Goal: Task Accomplishment & Management: Complete application form

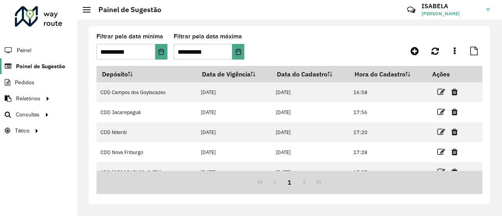
click at [27, 64] on span "Painel de Sugestão" at bounding box center [40, 66] width 49 height 8
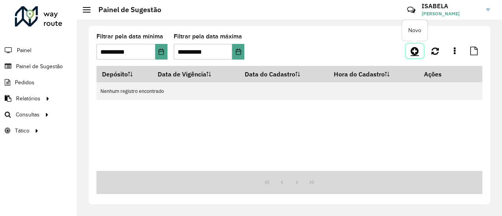
click at [412, 49] on icon at bounding box center [415, 50] width 8 height 9
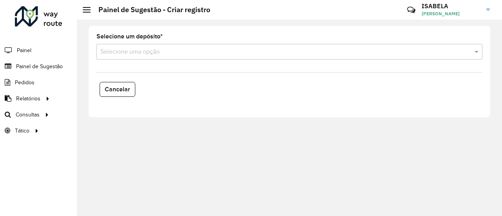
click at [204, 56] on div "Selecione uma opção" at bounding box center [290, 52] width 386 height 16
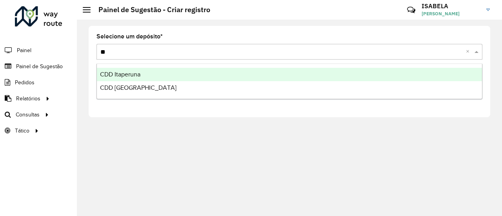
type input "***"
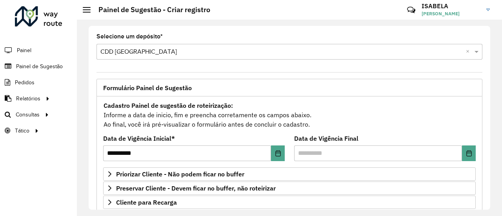
click at [402, 109] on div "Cadastro Painel de sugestão de roteirização: Informe a data de inicio, fim e pr…" at bounding box center [289, 114] width 373 height 29
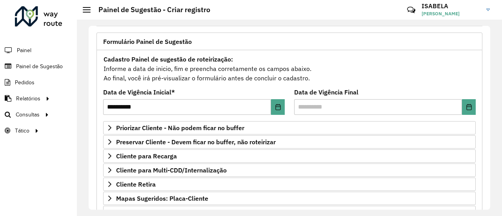
scroll to position [59, 0]
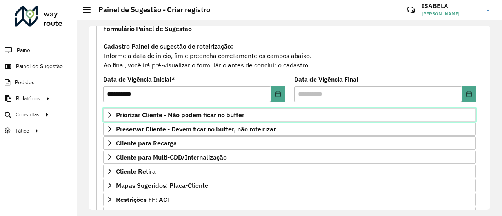
click at [319, 110] on link "Priorizar Cliente - Não podem ficar no buffer" at bounding box center [289, 114] width 373 height 13
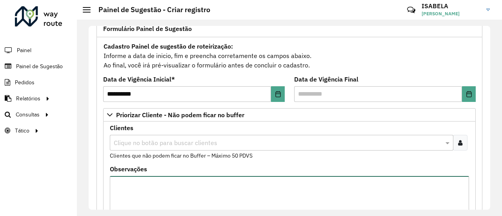
click at [195, 185] on textarea "Observações" at bounding box center [289, 209] width 359 height 66
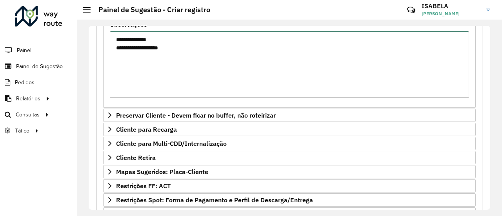
scroll to position [284, 0]
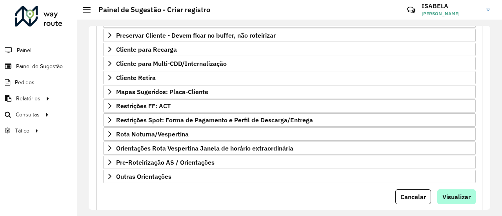
type textarea "**********"
click at [455, 193] on span "Visualizar" at bounding box center [456, 197] width 28 height 8
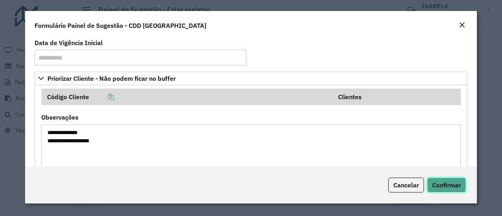
click at [446, 181] on span "Confirmar" at bounding box center [446, 185] width 29 height 8
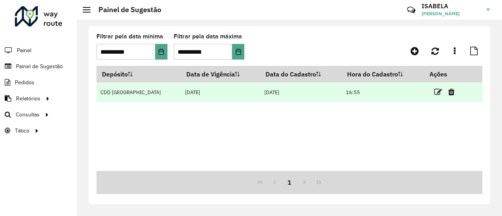
click at [429, 91] on td at bounding box center [447, 92] width 47 height 20
click at [434, 92] on icon at bounding box center [438, 92] width 8 height 8
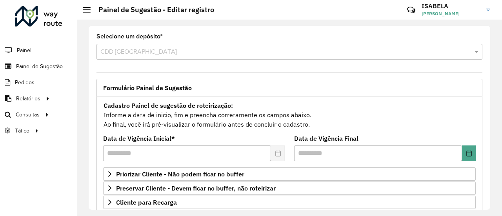
scroll to position [74, 0]
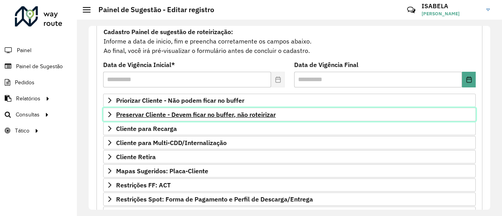
click at [313, 110] on link "Preservar Cliente - Devem ficar no buffer, não roteirizar" at bounding box center [289, 114] width 373 height 13
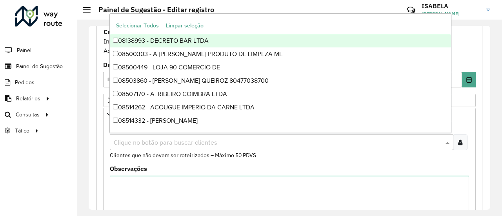
click at [302, 141] on input "text" at bounding box center [278, 142] width 332 height 9
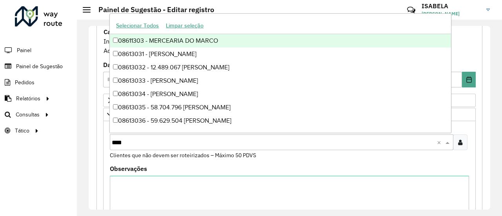
type input "*****"
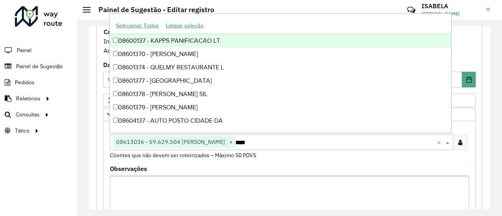
type input "*****"
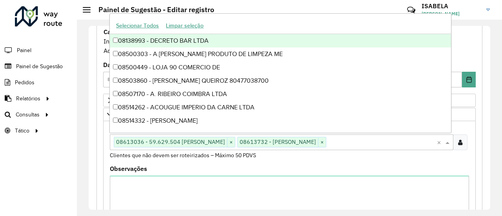
click at [312, 171] on div "Observações" at bounding box center [289, 204] width 359 height 76
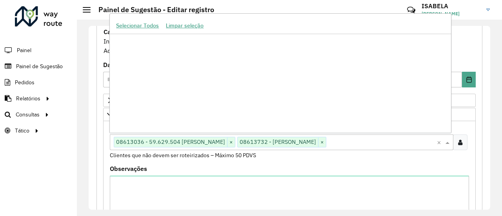
click at [385, 139] on input "text" at bounding box center [381, 142] width 111 height 9
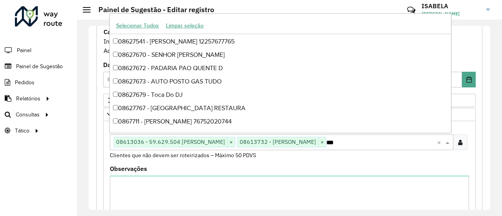
scroll to position [319, 0]
type input "****"
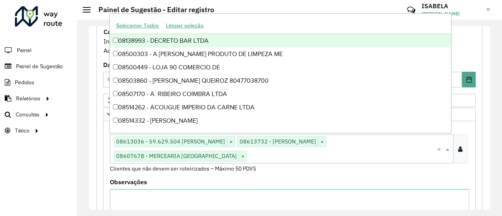
click at [304, 175] on formly-field "Clientes Clique no botão para buscar clientes 08613036 - 59.629.504 [PERSON_NAM…" at bounding box center [289, 152] width 369 height 55
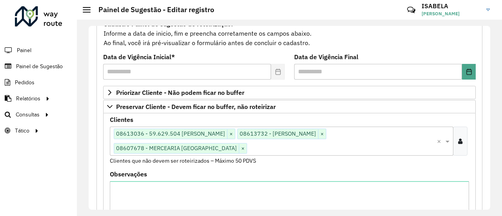
scroll to position [86, 0]
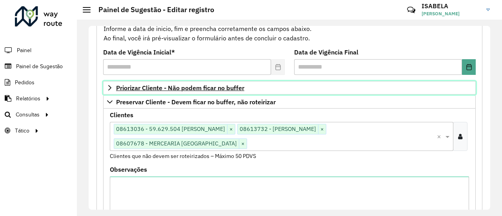
click at [424, 88] on link "Priorizar Cliente - Não podem ficar no buffer" at bounding box center [289, 87] width 373 height 13
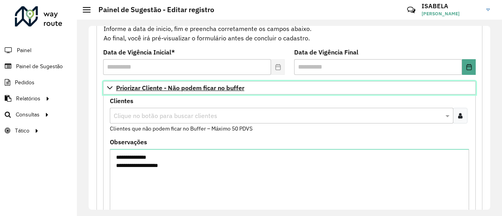
click at [415, 90] on link "Priorizar Cliente - Não podem ficar no buffer" at bounding box center [289, 87] width 373 height 13
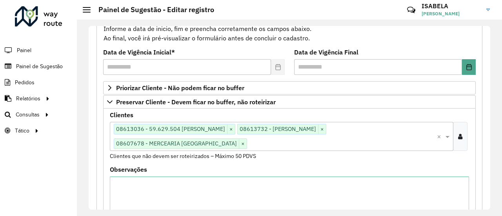
click at [382, 147] on div "Clique no botão para buscar clientes 08613036 - 59.629.504 [PERSON_NAME] × 0861…" at bounding box center [273, 136] width 327 height 29
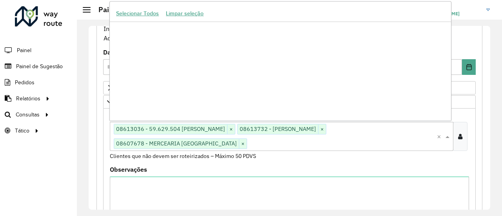
scroll to position [70756, 0]
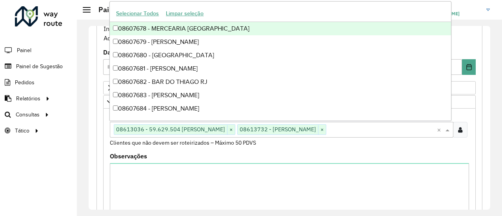
click at [426, 142] on div "Clientes Clique no botão para buscar clientes 08613036 - 59.629.504 [PERSON_NAM…" at bounding box center [289, 129] width 359 height 35
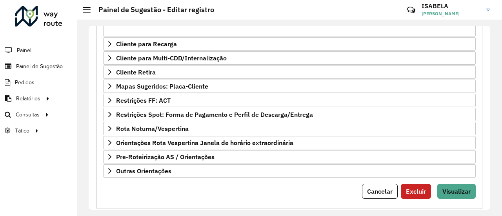
scroll to position [301, 0]
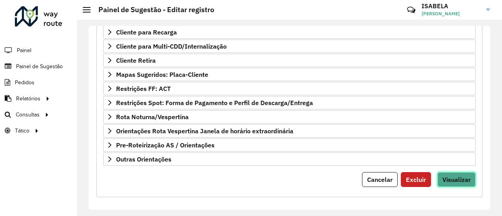
click at [465, 176] on span "Visualizar" at bounding box center [456, 180] width 28 height 8
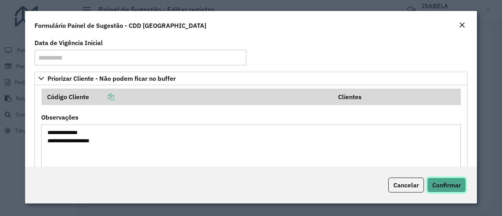
click at [453, 181] on span "Confirmar" at bounding box center [446, 185] width 29 height 8
